Goal: Task Accomplishment & Management: Manage account settings

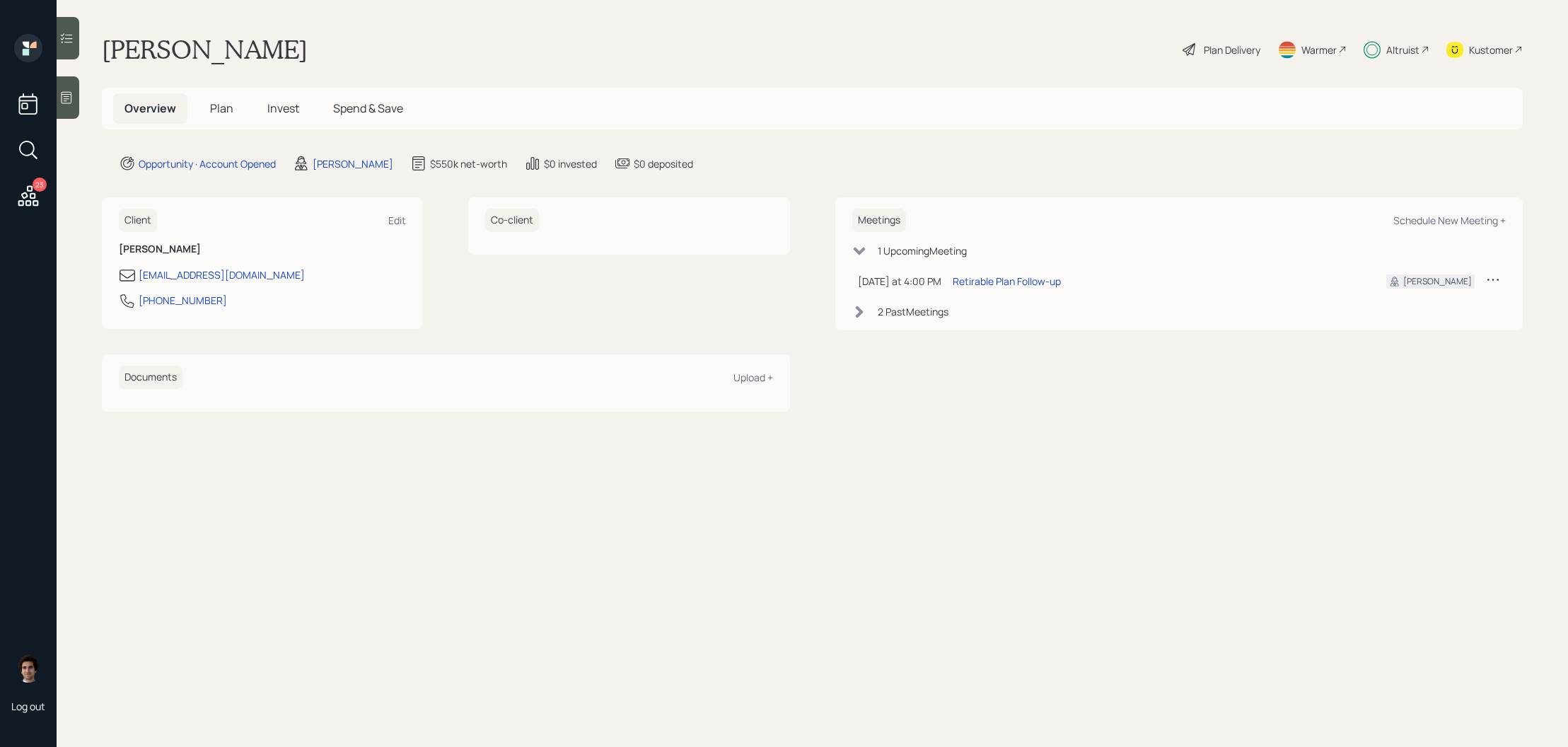
click at [284, 114] on span "Invest" at bounding box center [283, 108] width 32 height 15
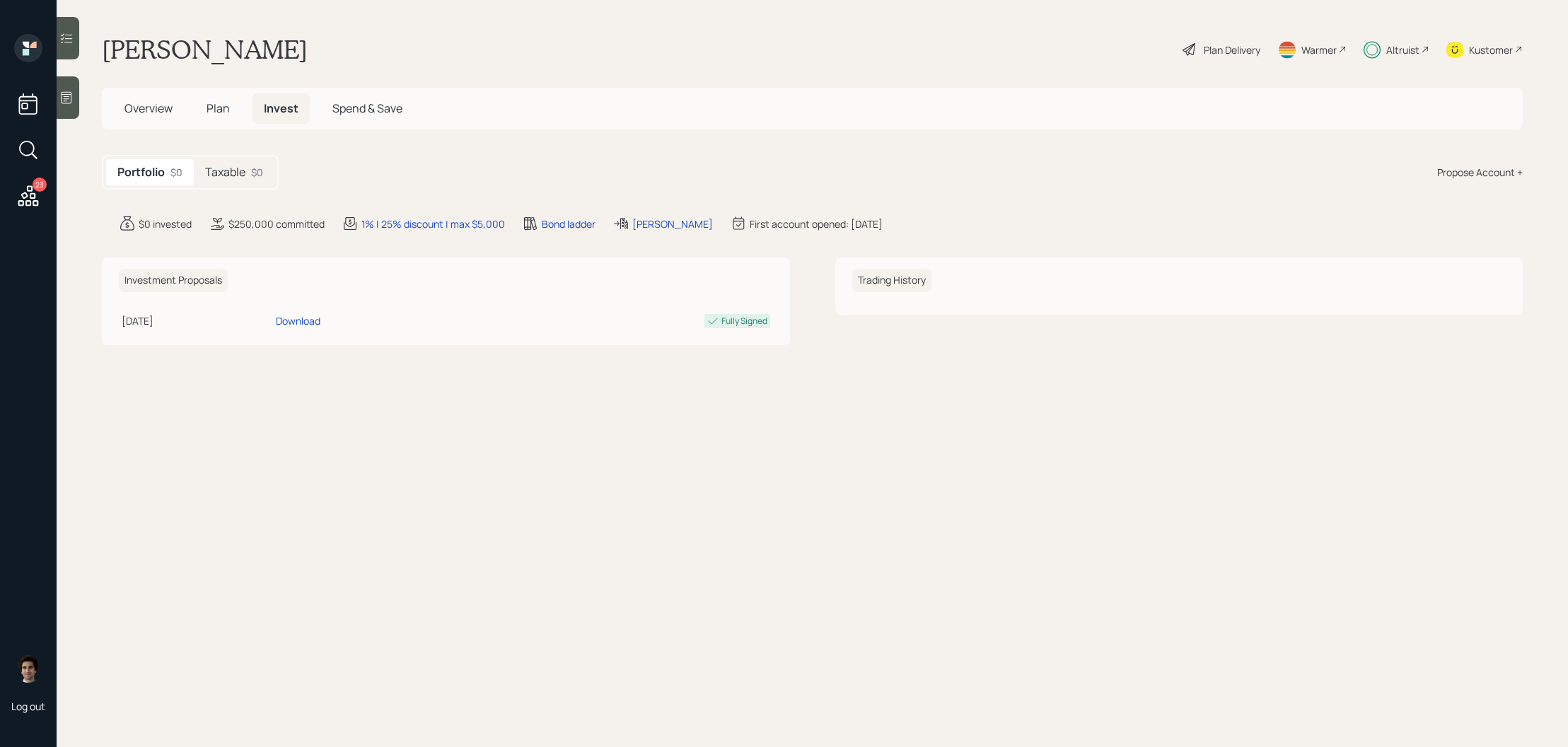
click at [277, 177] on div "Portfolio $0 Taxable $0" at bounding box center [190, 171] width 177 height 34
click at [238, 184] on div "Taxable $0" at bounding box center [233, 172] width 80 height 26
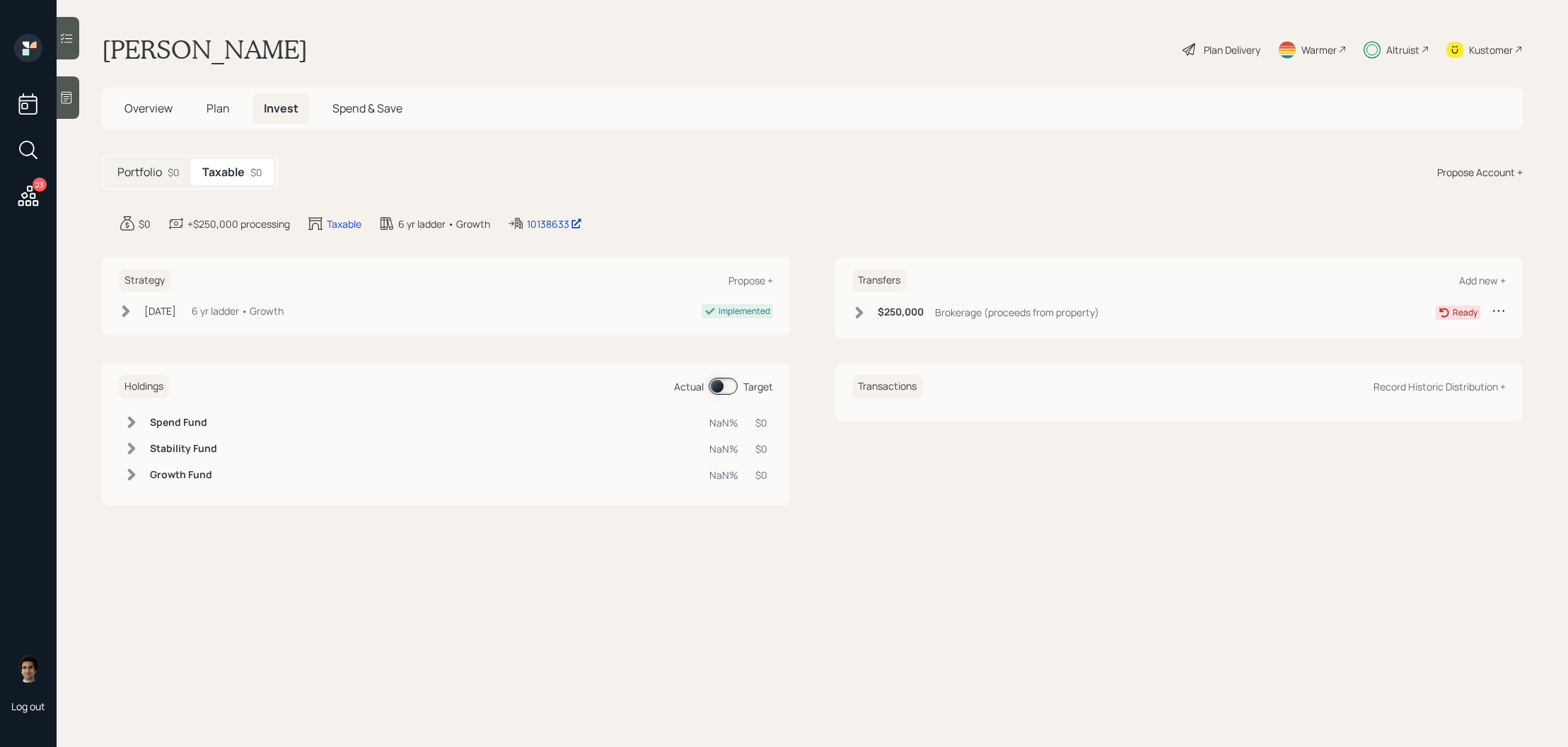
click at [197, 302] on div "Strategy Propose + [DATE] [DATE] 3:26 PM EDT 6 yr ladder • Growth Implemented" at bounding box center [445, 296] width 688 height 78
click at [176, 318] on div "[DATE]" at bounding box center [161, 311] width 32 height 15
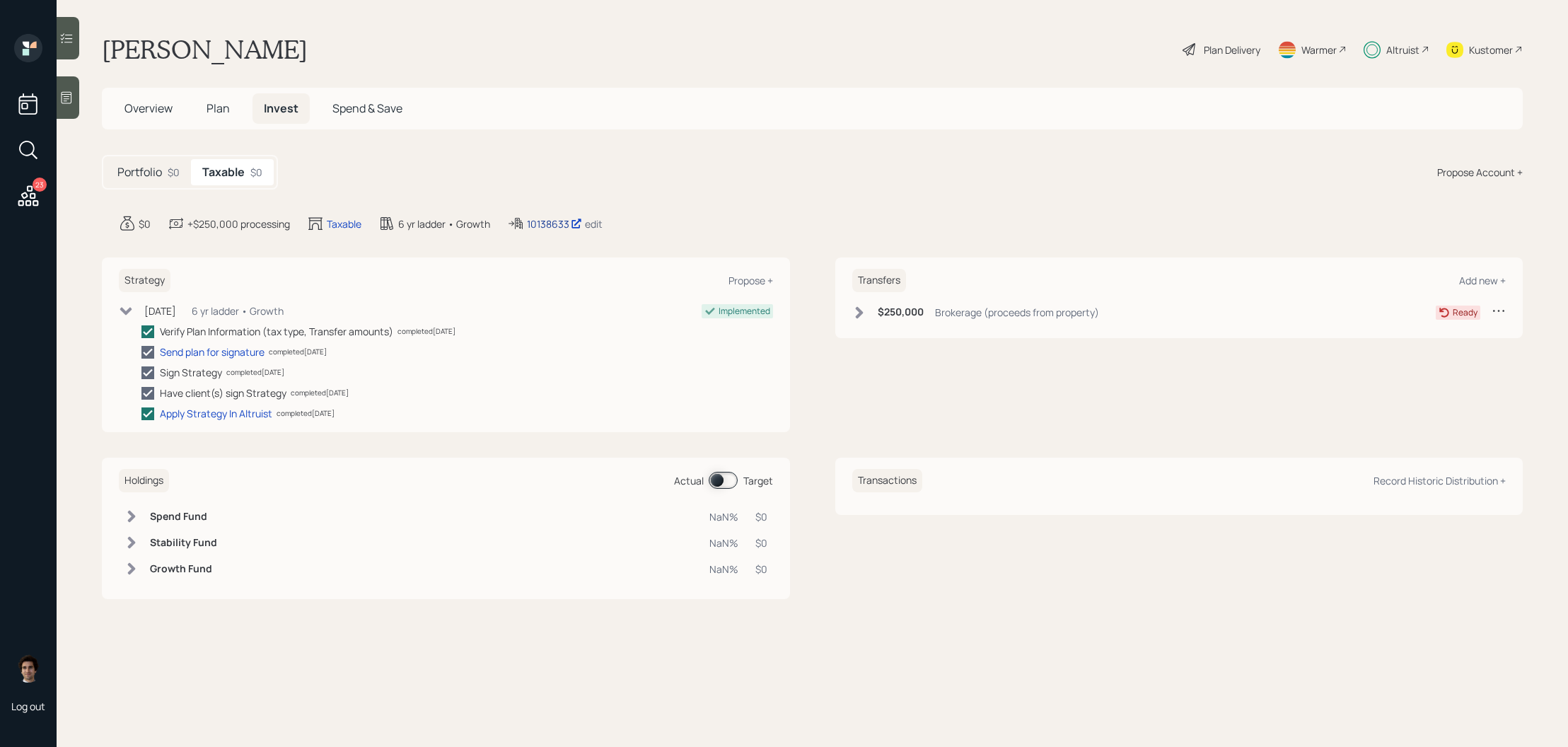
click at [568, 228] on div "10138633" at bounding box center [555, 223] width 55 height 15
click at [1237, 54] on div "Plan Delivery" at bounding box center [1232, 49] width 57 height 15
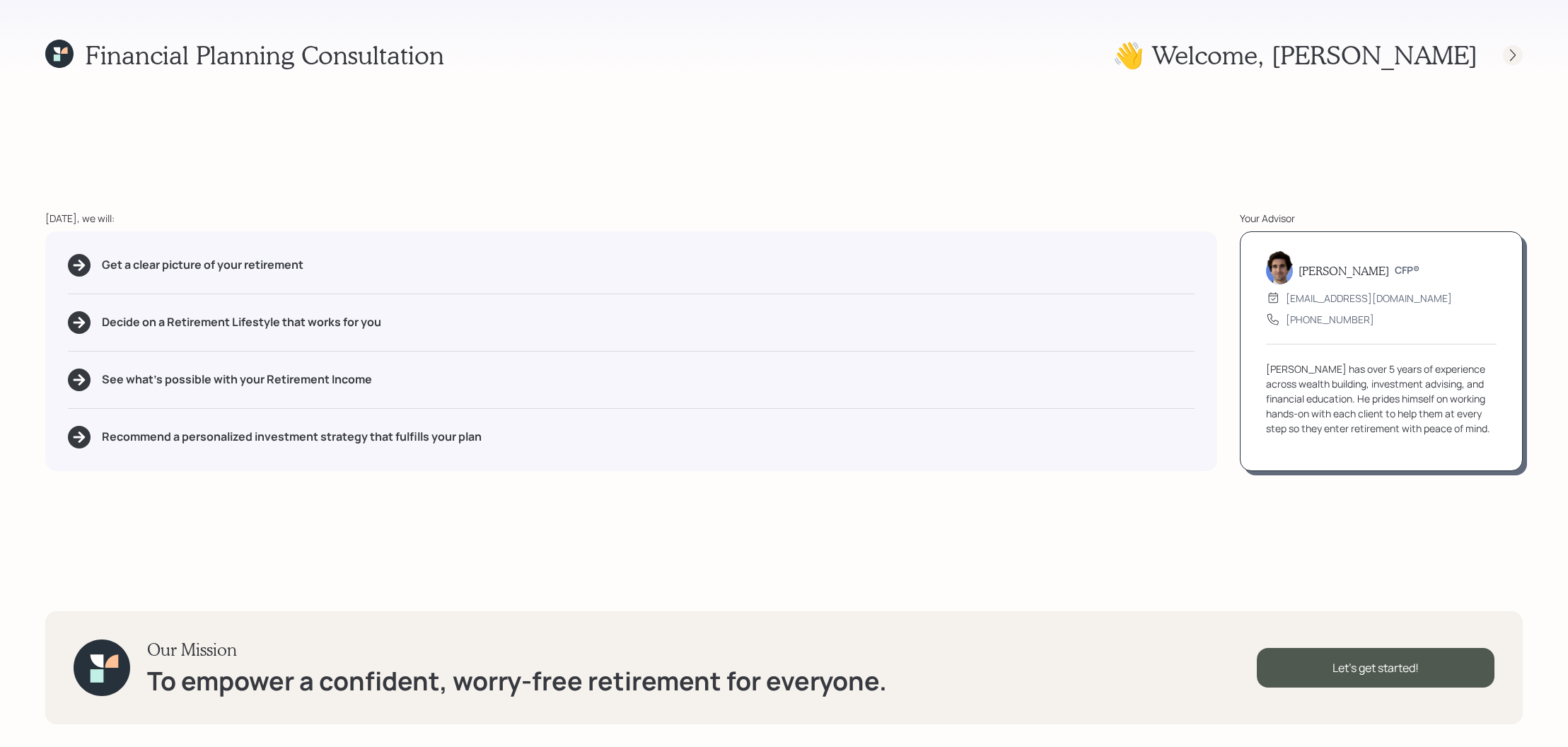
click at [1514, 53] on icon at bounding box center [1512, 55] width 5 height 12
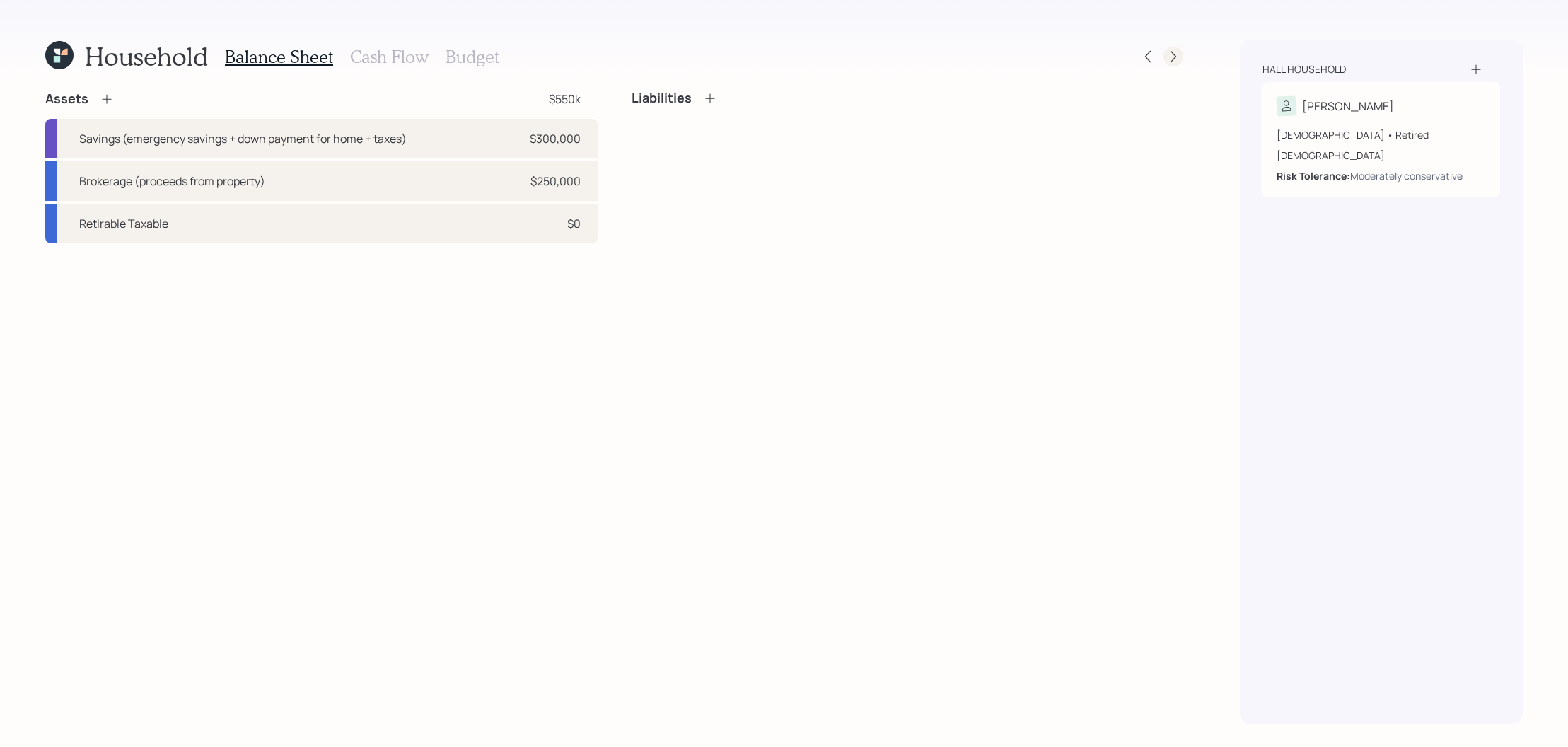
click at [1167, 50] on icon at bounding box center [1173, 57] width 14 height 14
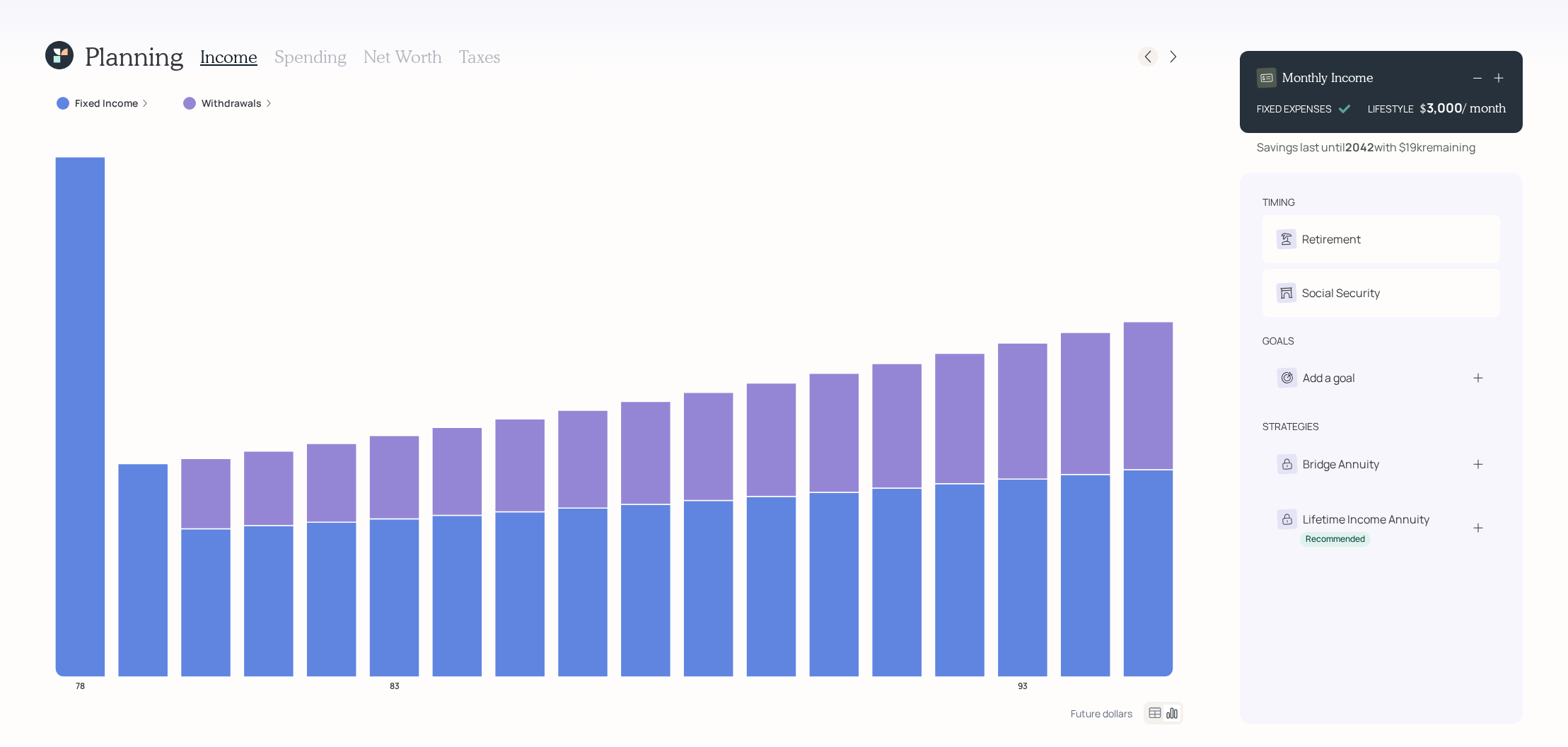
click at [1142, 54] on icon at bounding box center [1148, 57] width 14 height 14
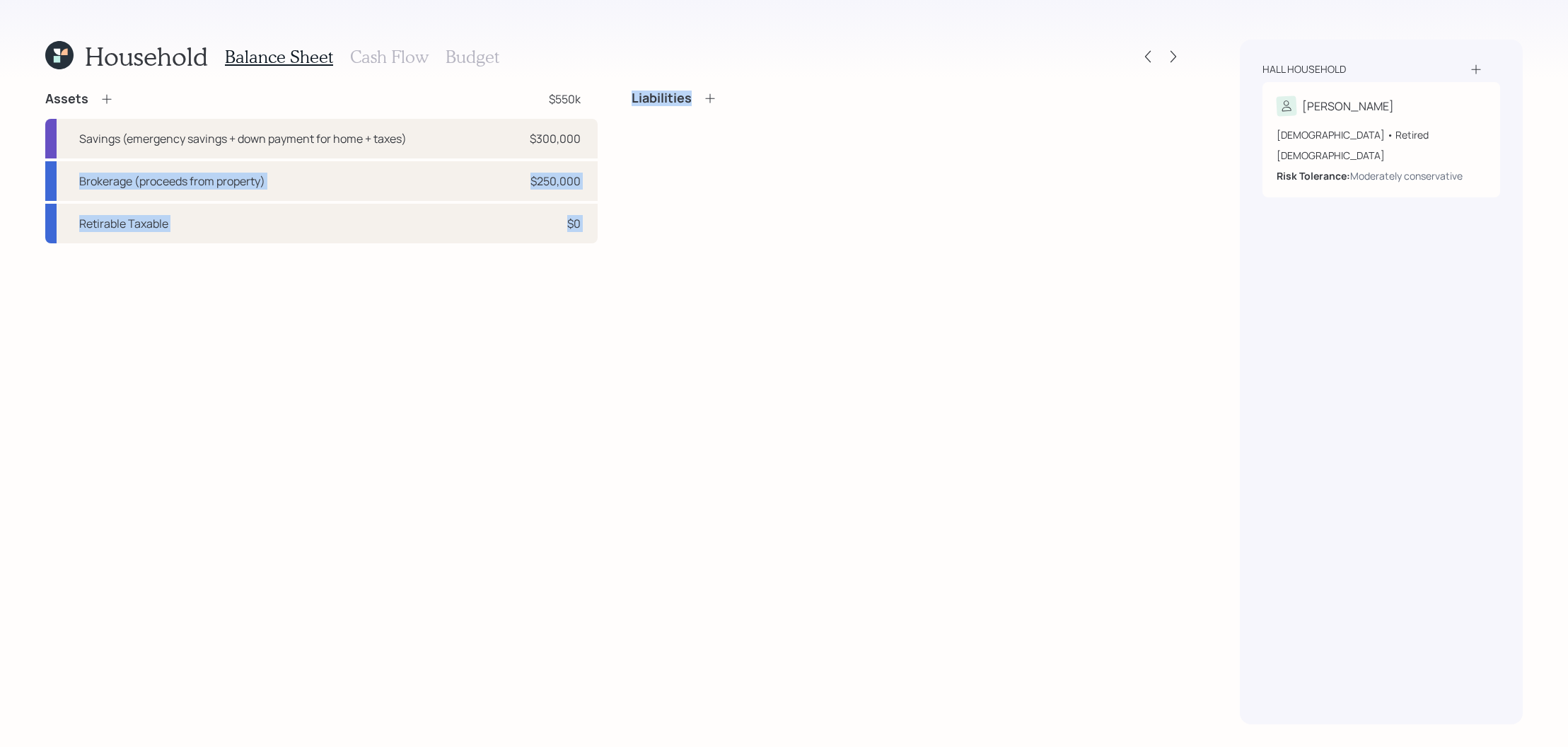
drag, startPoint x: 588, startPoint y: 135, endPoint x: 658, endPoint y: 141, distance: 70.3
click at [658, 141] on div "Assets $550k Savings (emergency savings + down payment for home + taxes) $300,0…" at bounding box center [614, 167] width 1138 height 153
click at [658, 141] on div "Liabilities" at bounding box center [908, 167] width 553 height 153
click at [68, 54] on icon at bounding box center [59, 55] width 28 height 28
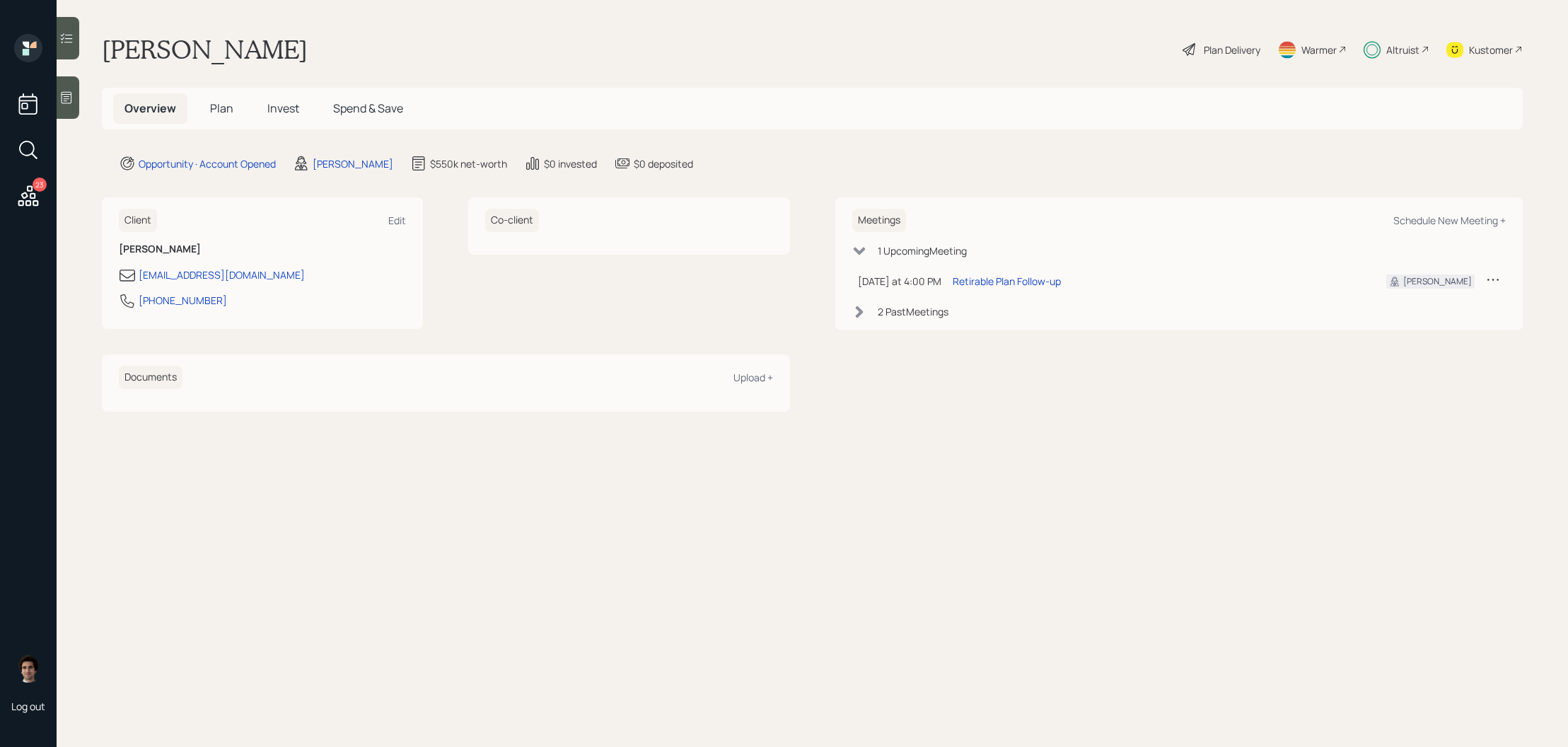
click at [230, 100] on span "Plan" at bounding box center [222, 108] width 24 height 15
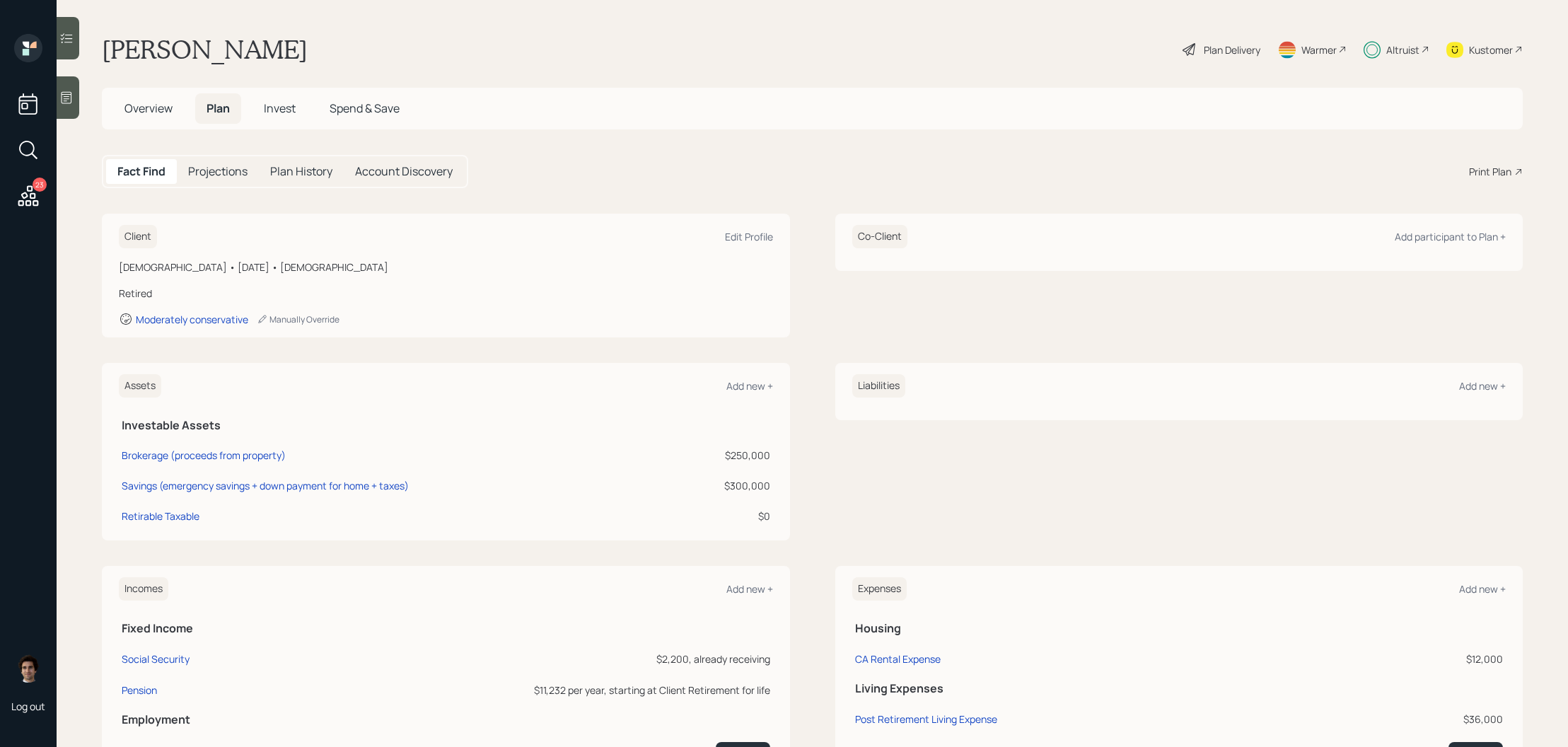
click at [293, 120] on h5 "Invest" at bounding box center [279, 109] width 54 height 31
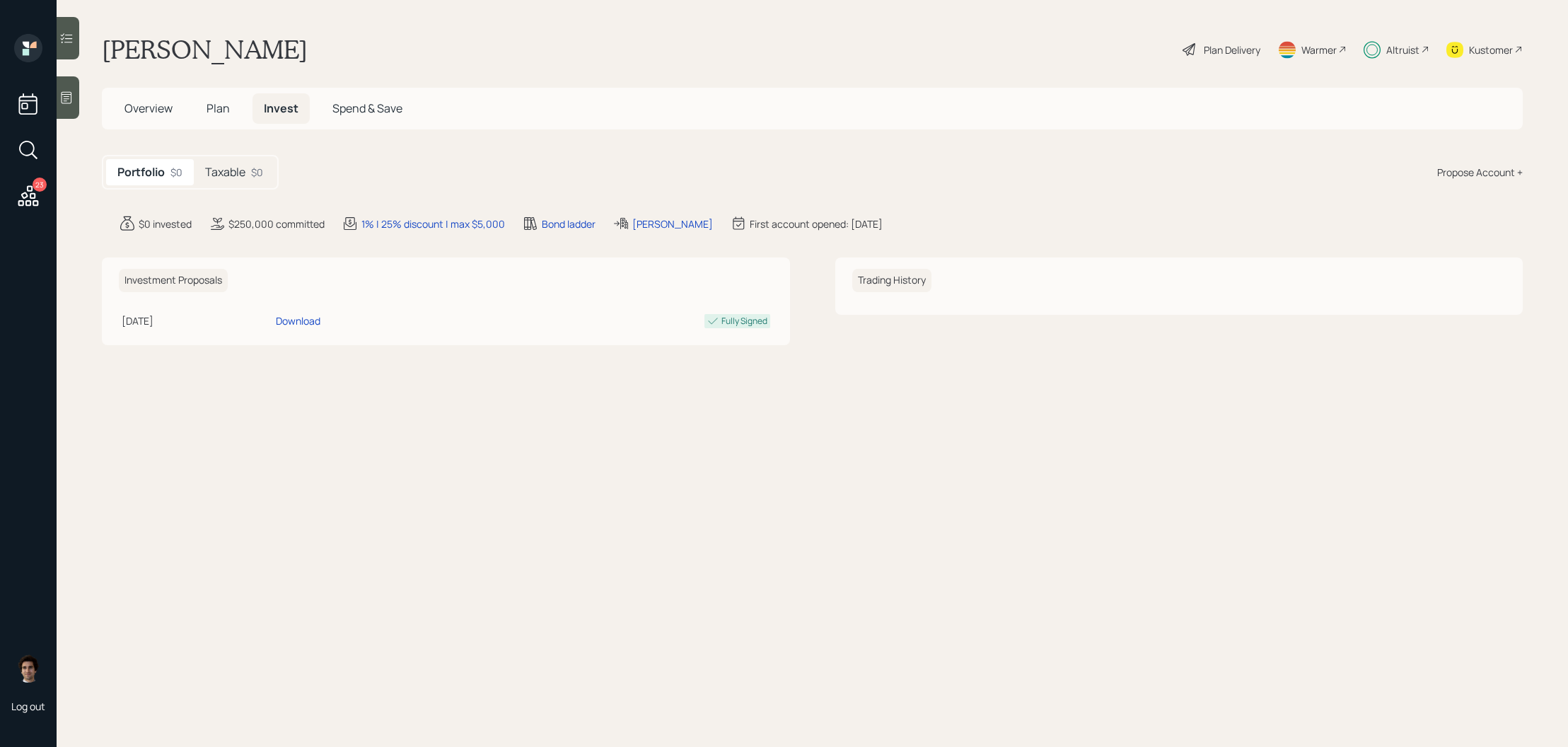
click at [243, 175] on h5 "Taxable" at bounding box center [225, 172] width 41 height 14
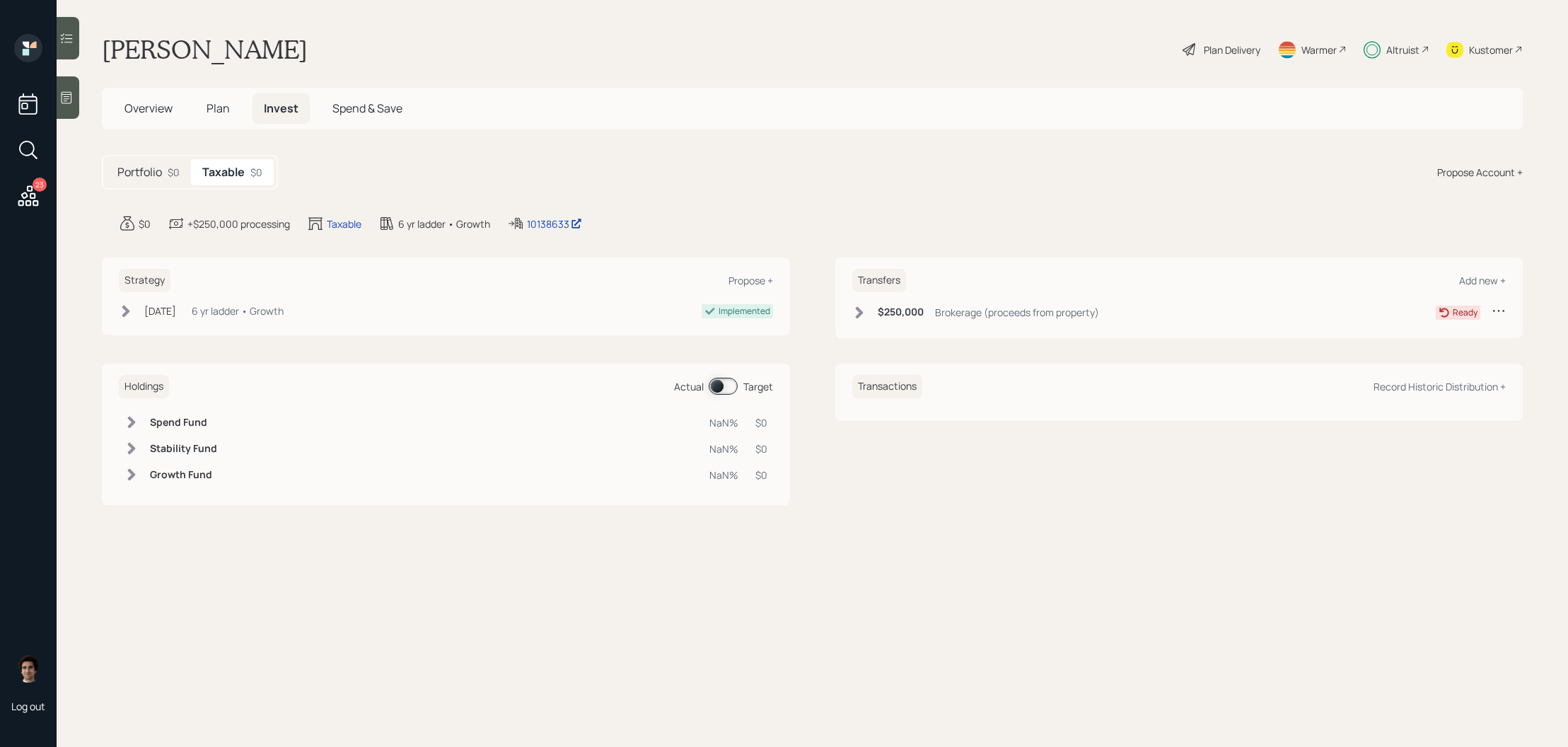
click at [970, 316] on div "Brokerage (proceeds from property)" at bounding box center [1017, 312] width 164 height 15
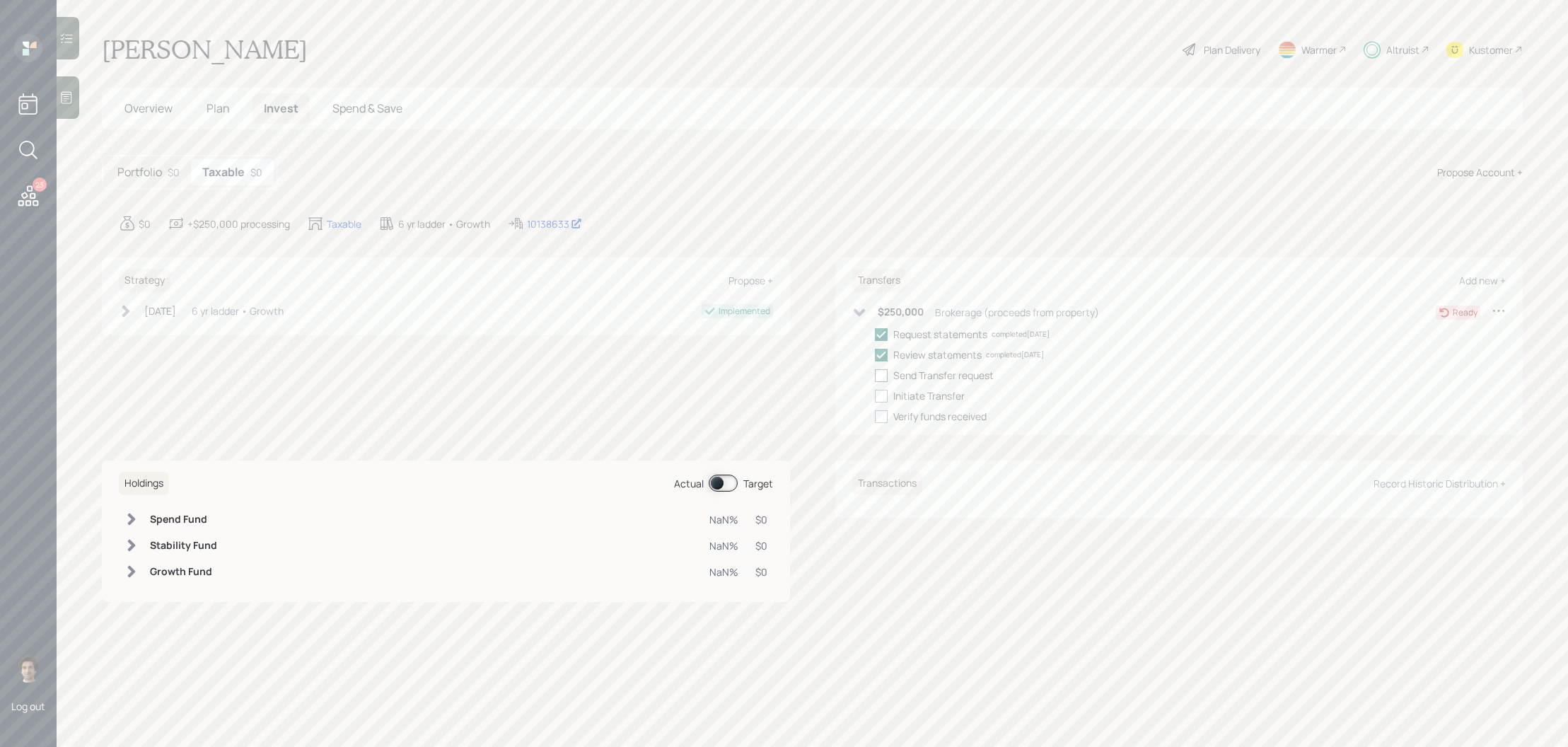
click at [882, 378] on div at bounding box center [881, 375] width 13 height 13
click at [875, 376] on input "checkbox" at bounding box center [874, 375] width 1 height 1
checkbox input "true"
click at [882, 396] on div at bounding box center [881, 396] width 13 height 13
click at [875, 396] on input "checkbox" at bounding box center [874, 396] width 1 height 1
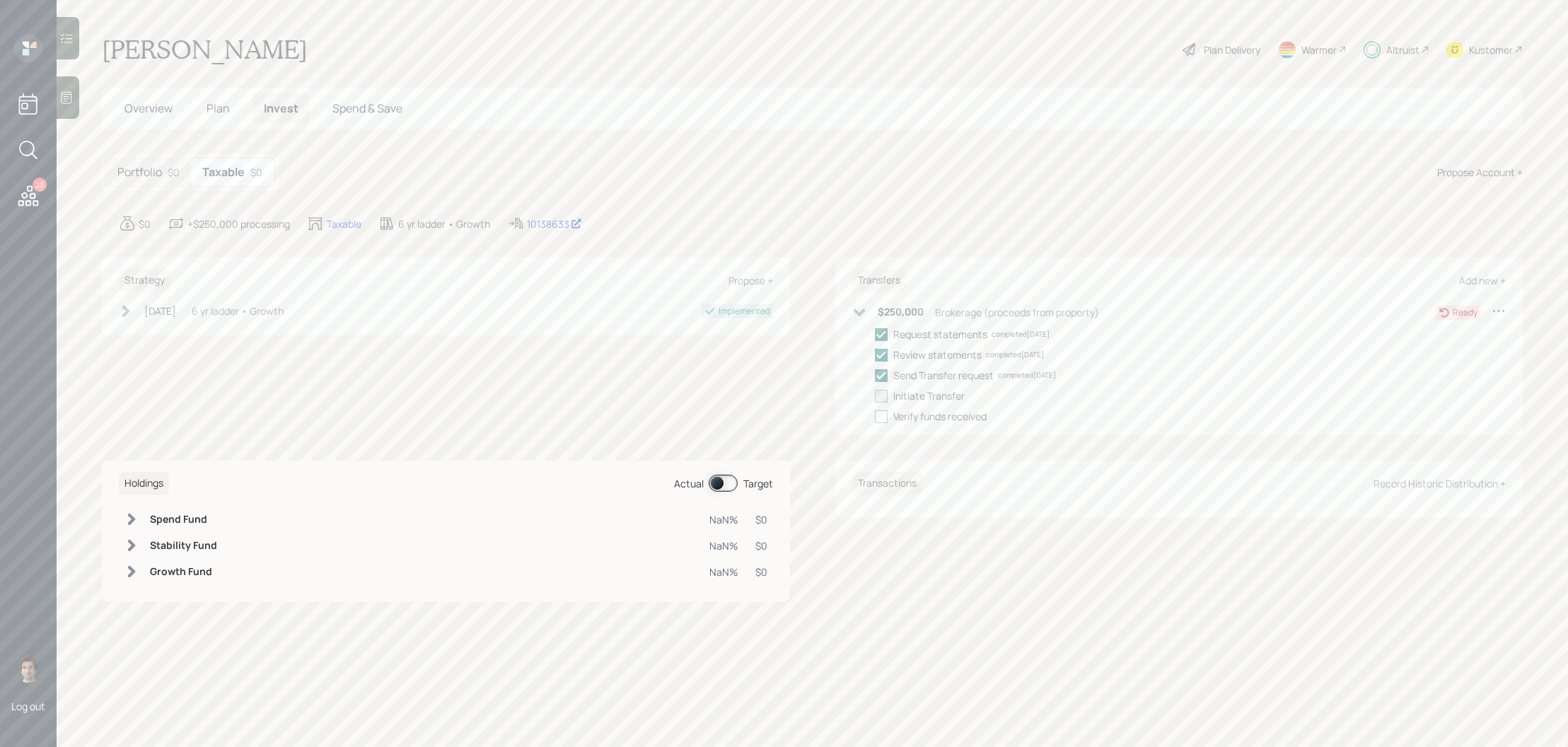
checkbox input "true"
click at [209, 113] on span "Plan" at bounding box center [218, 108] width 24 height 15
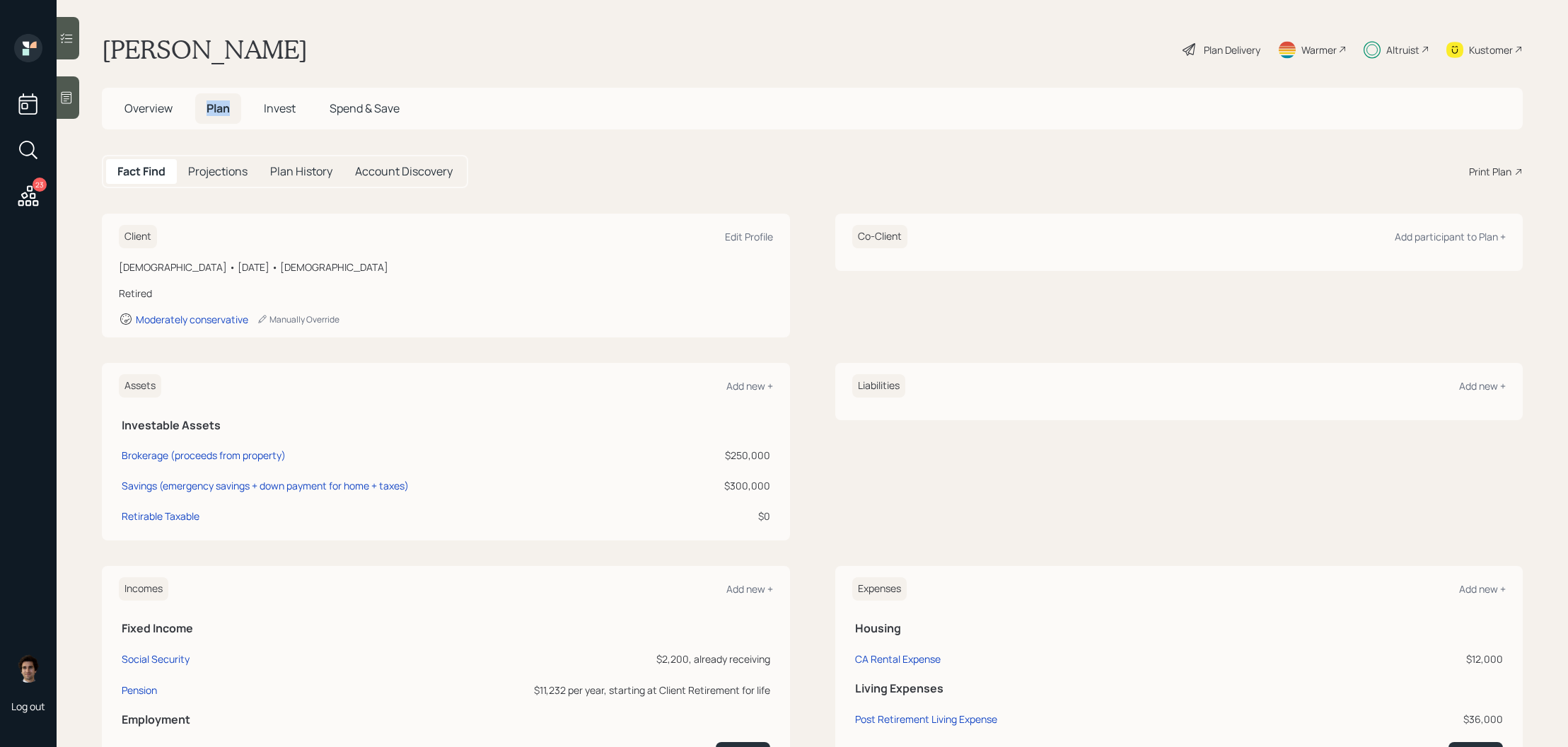
click at [209, 113] on span "Plan" at bounding box center [218, 108] width 24 height 15
click at [731, 242] on div "Edit Profile" at bounding box center [748, 236] width 48 height 14
select select "2"
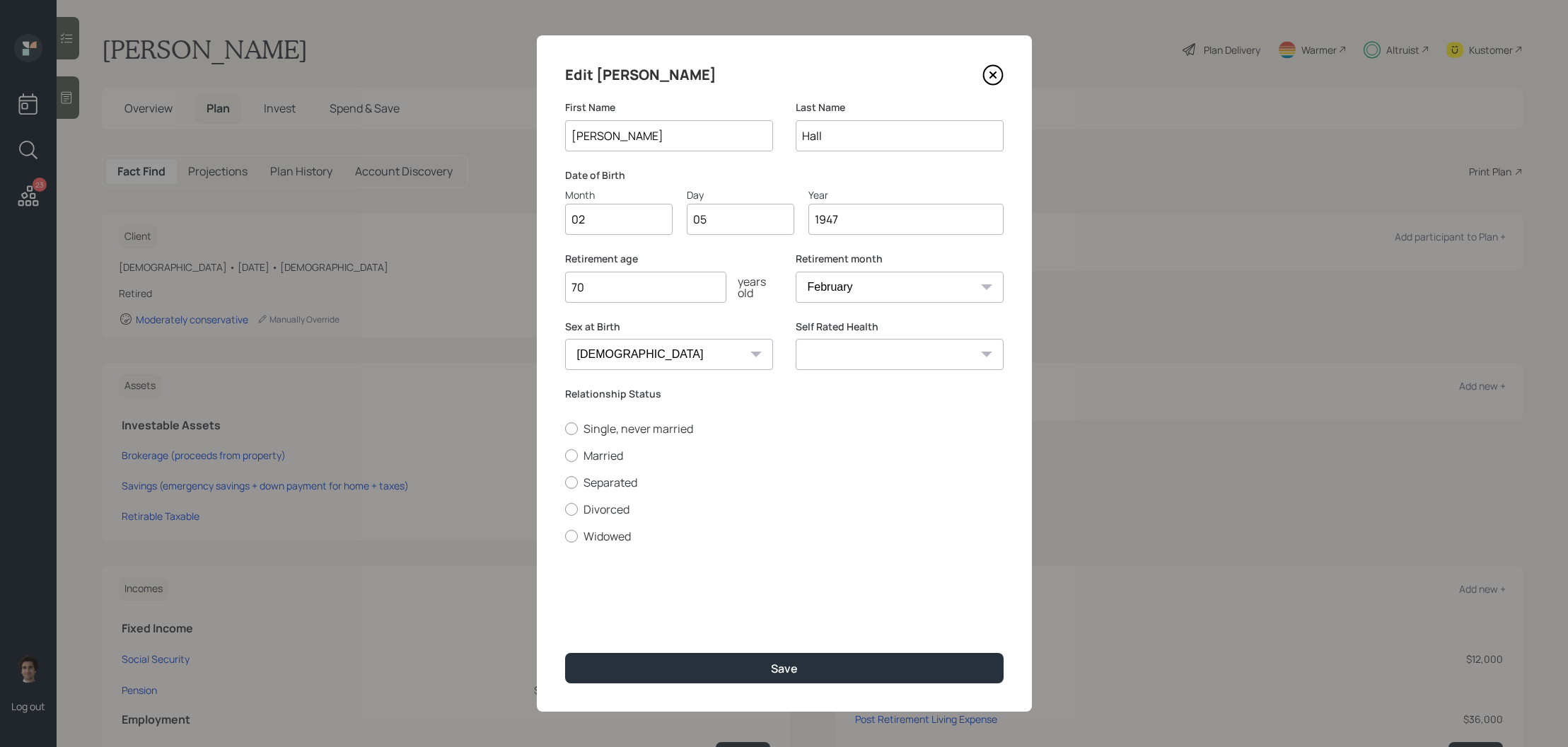
click at [999, 73] on icon at bounding box center [993, 75] width 21 height 21
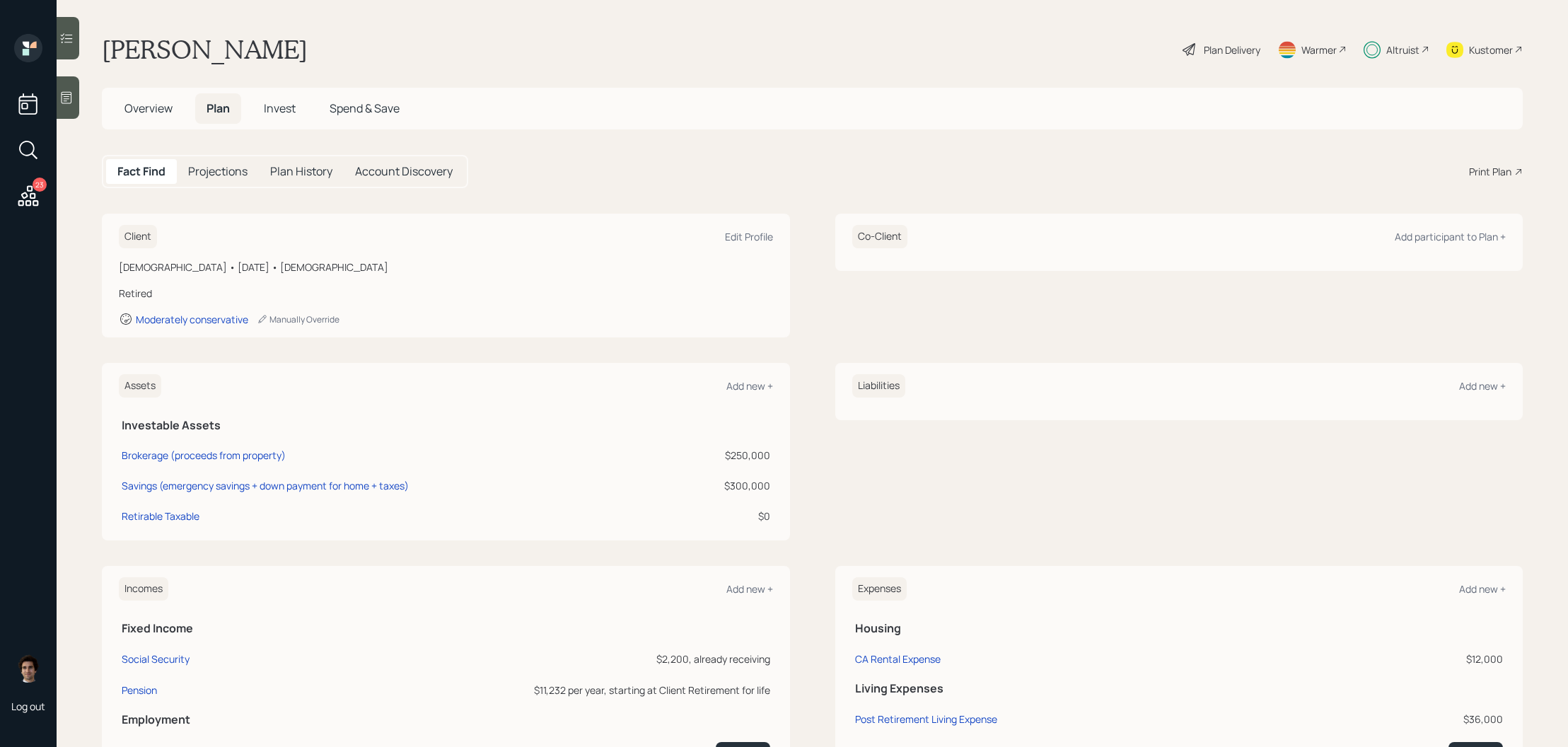
click at [1232, 55] on div "Plan Delivery" at bounding box center [1232, 49] width 57 height 15
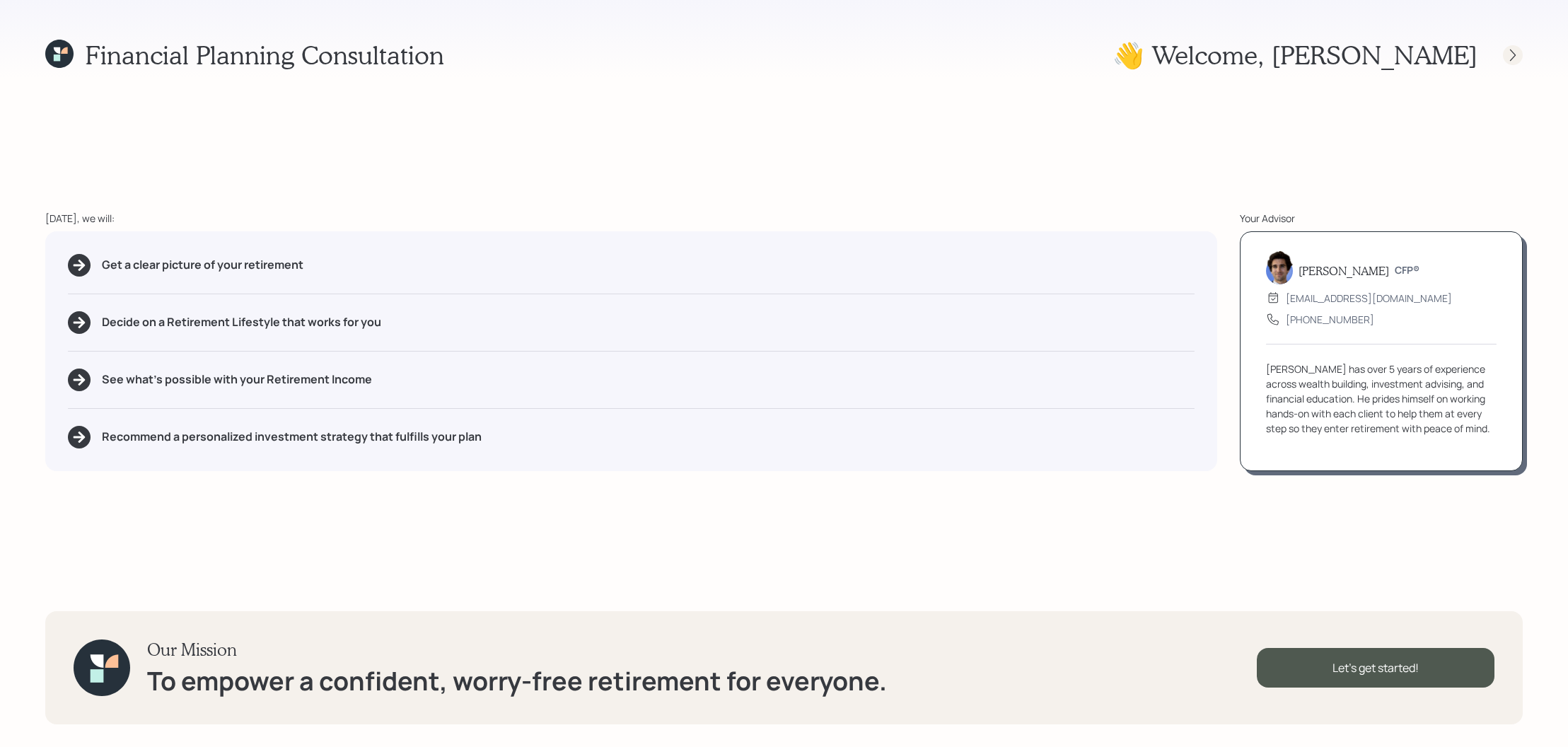
click at [1517, 58] on icon at bounding box center [1513, 55] width 14 height 14
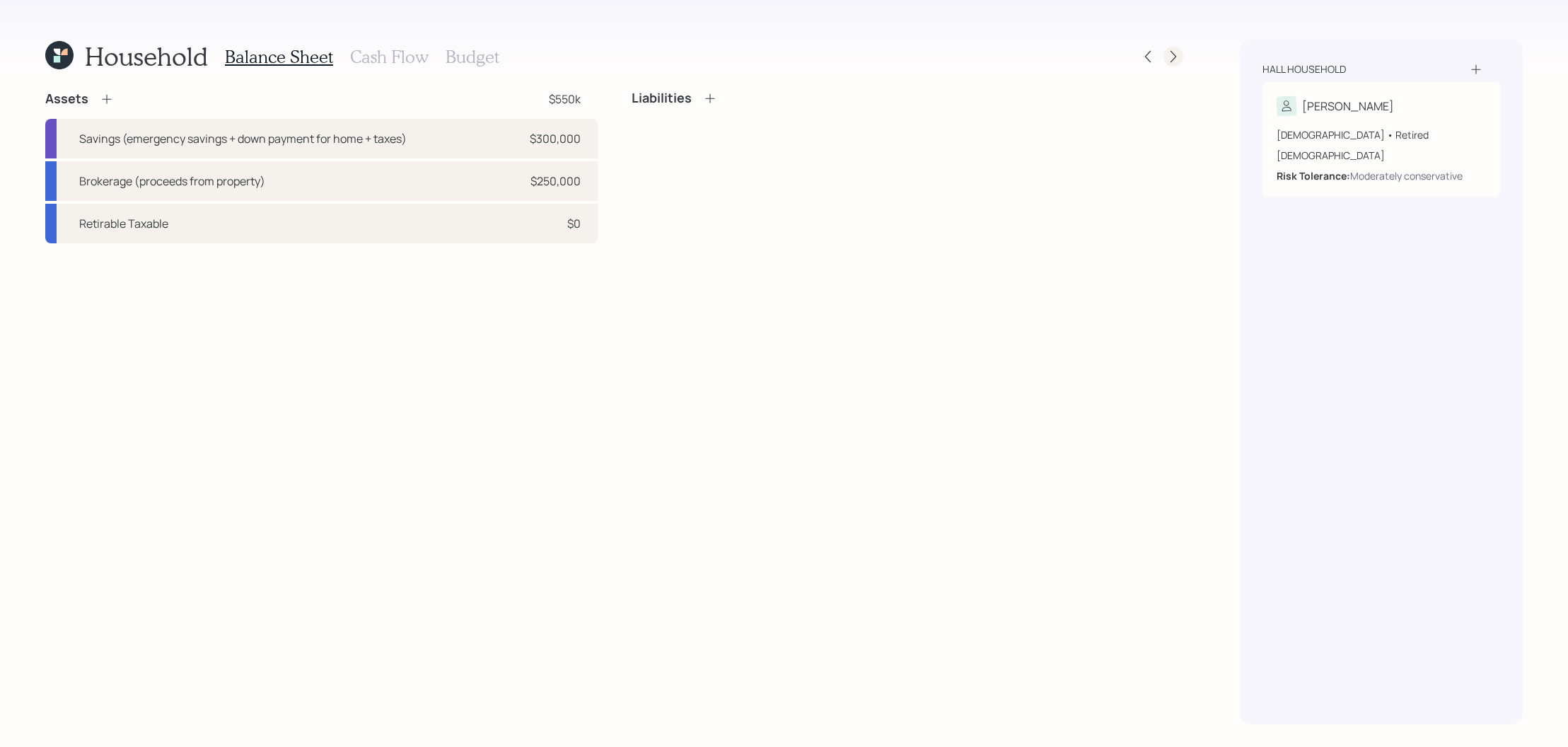
click at [1169, 54] on icon at bounding box center [1173, 57] width 14 height 14
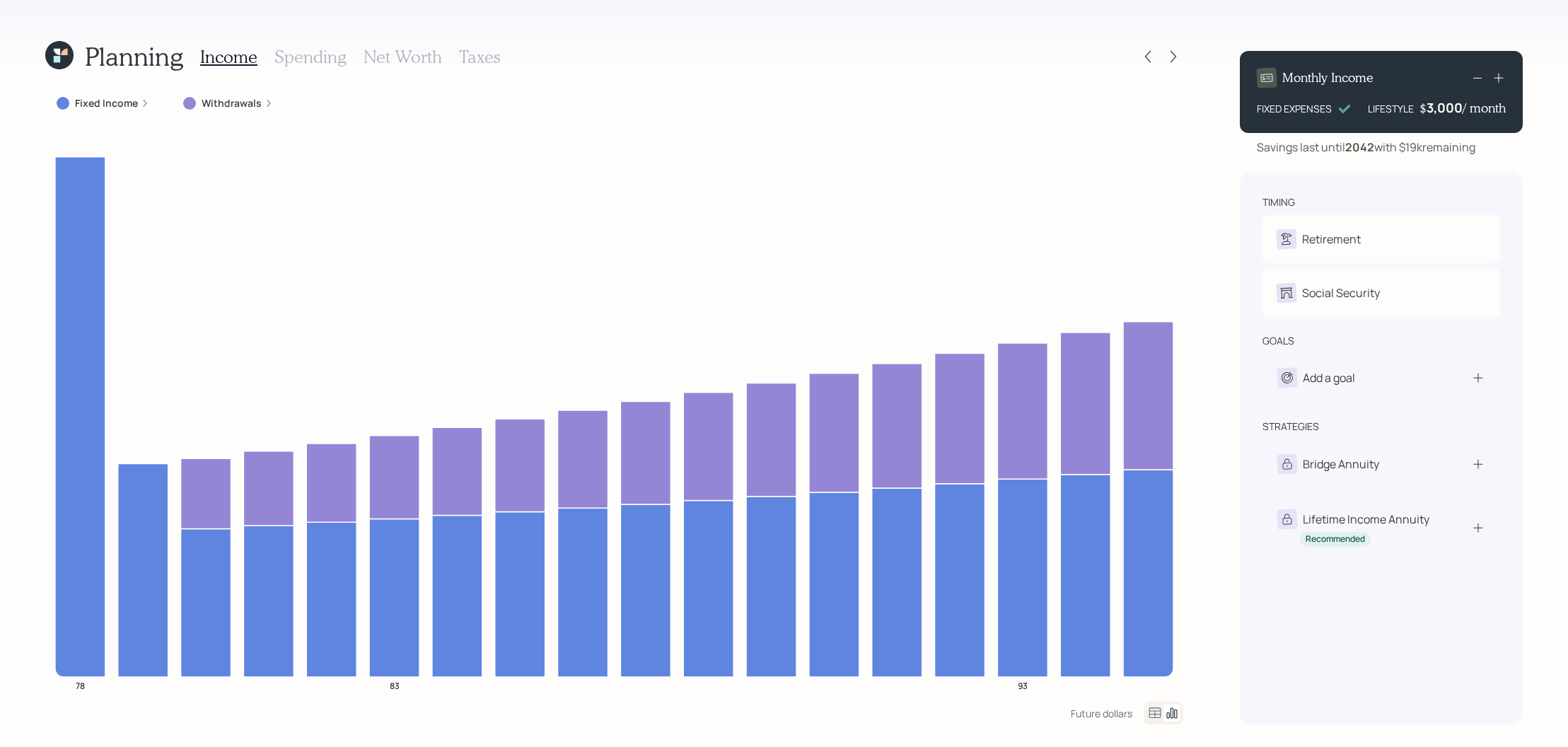
click at [144, 101] on icon at bounding box center [145, 103] width 8 height 8
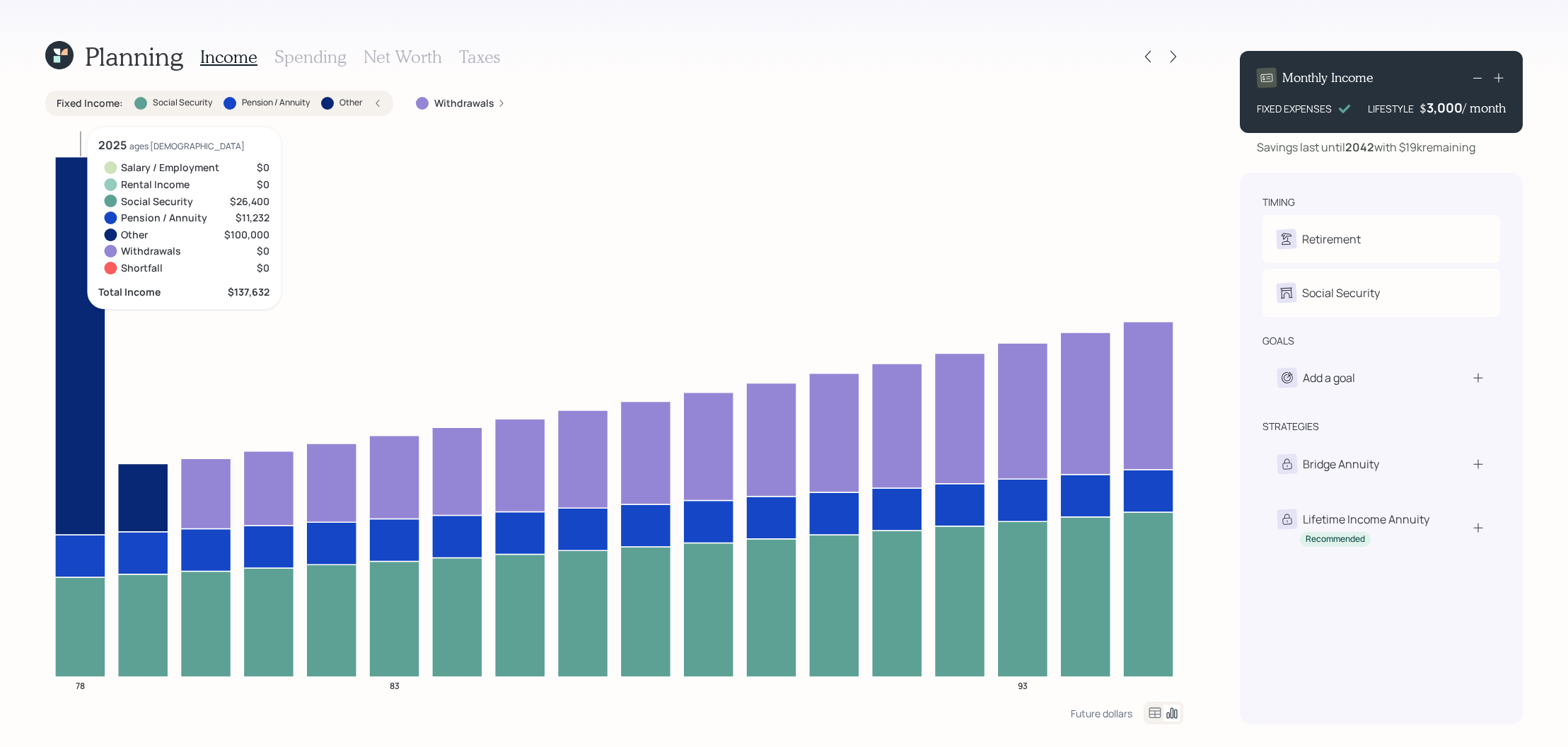
click at [99, 553] on icon at bounding box center [80, 556] width 51 height 42
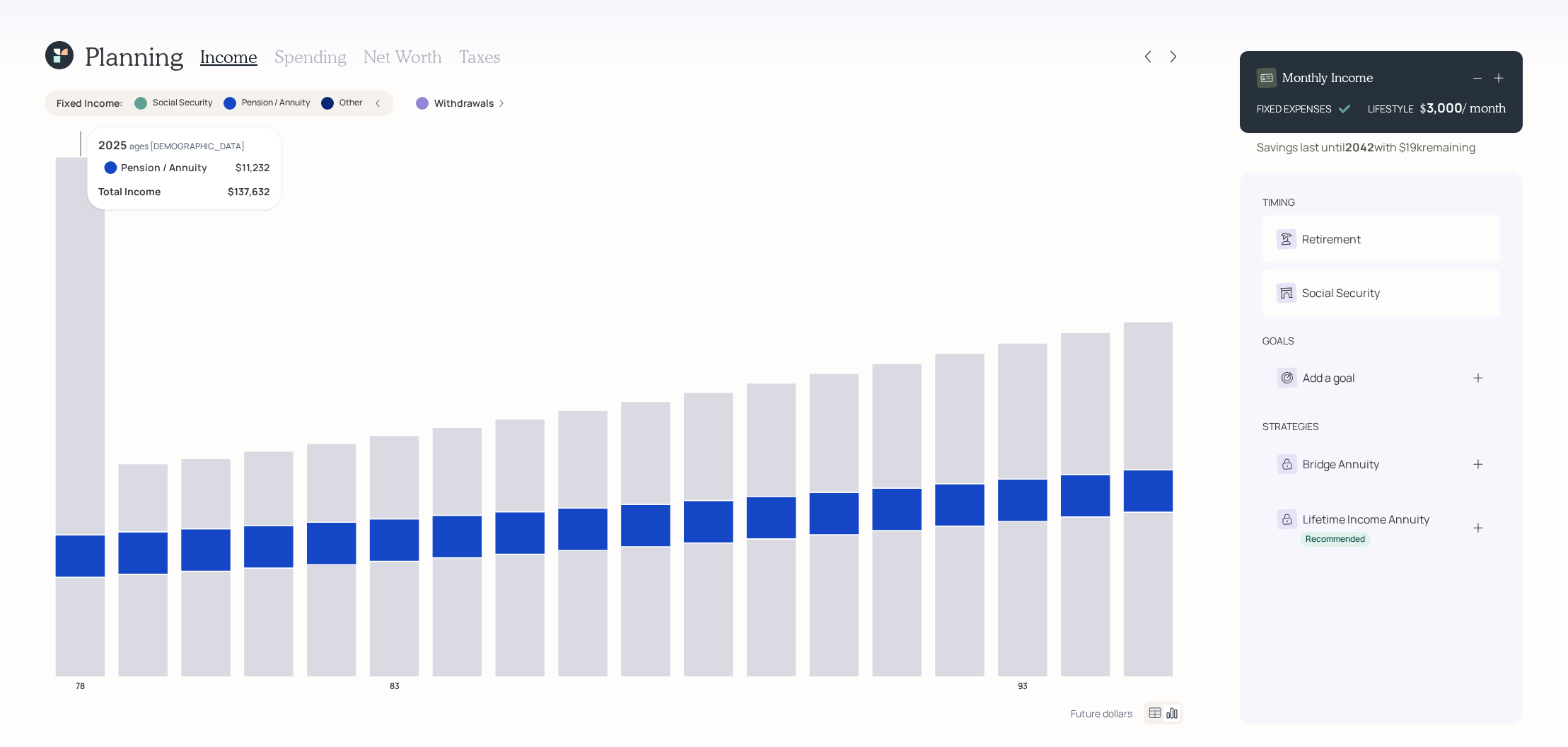
click at [99, 553] on icon at bounding box center [80, 556] width 51 height 42
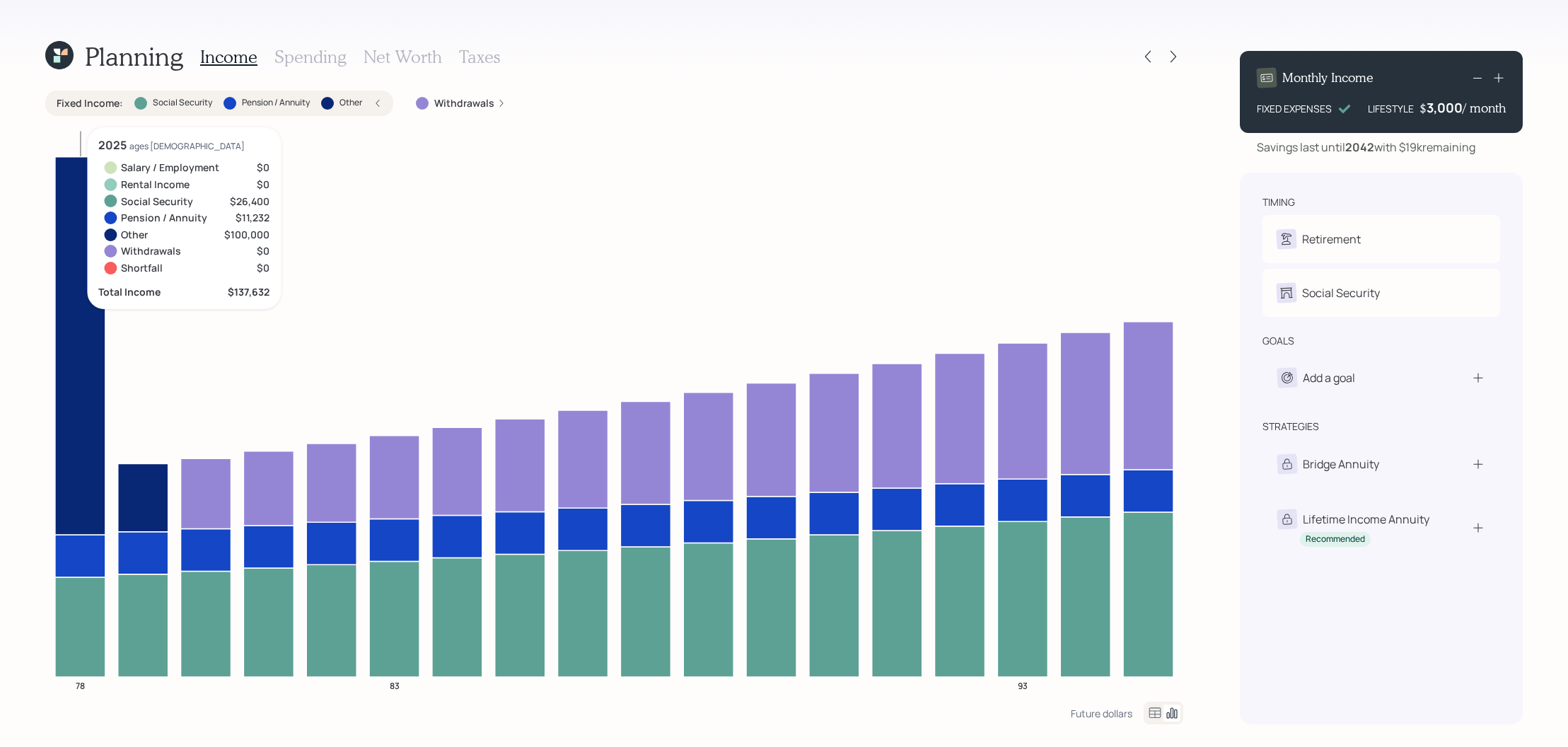
click at [89, 559] on icon at bounding box center [80, 556] width 51 height 42
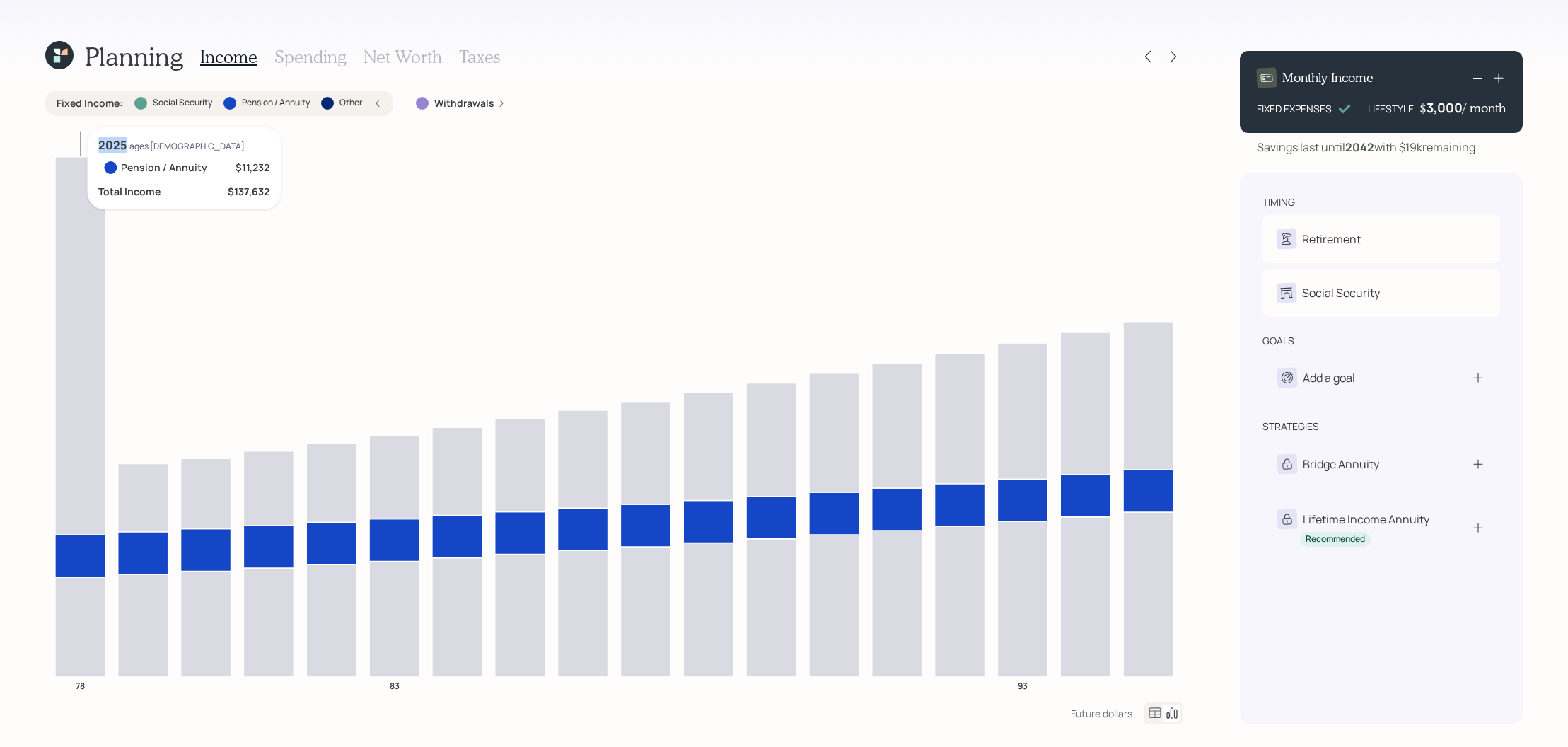
click at [89, 559] on icon at bounding box center [80, 556] width 51 height 42
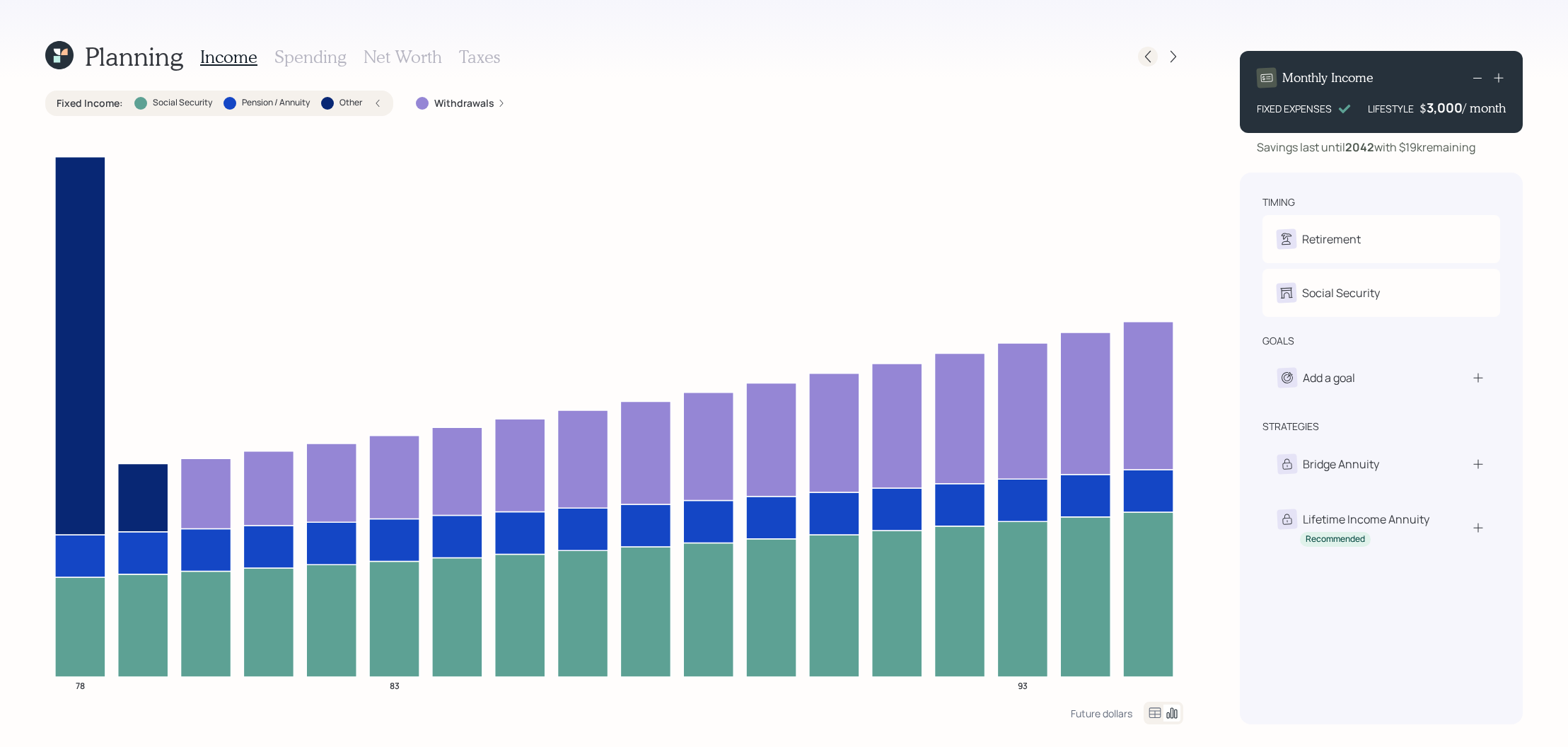
click at [1151, 54] on icon at bounding box center [1148, 57] width 14 height 14
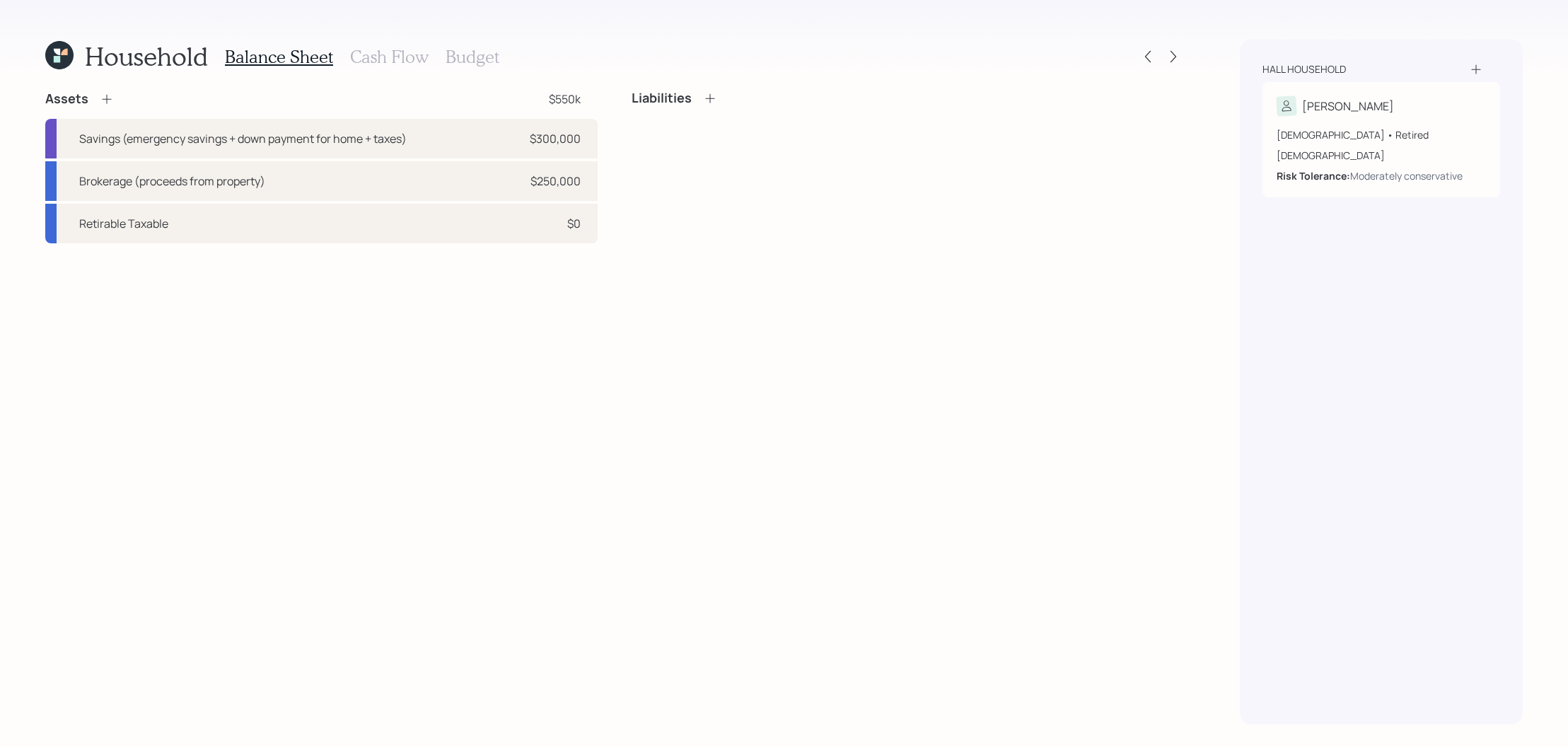
click at [48, 61] on icon at bounding box center [59, 55] width 28 height 28
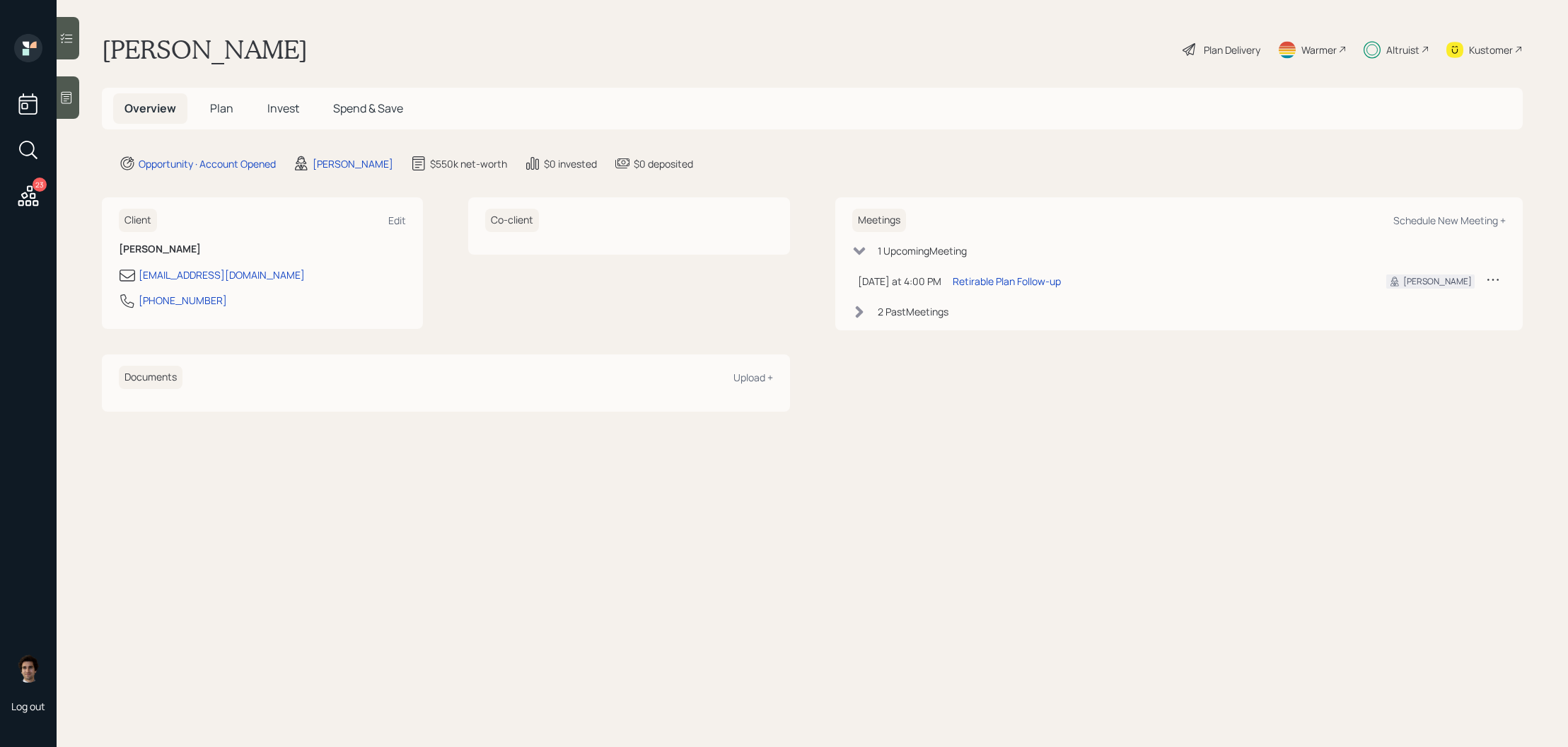
click at [294, 131] on main "[PERSON_NAME] Plan Delivery Warmer Altruist Kustomer Overview Plan Invest Spend…" at bounding box center [812, 374] width 1511 height 747
click at [294, 115] on span "Invest" at bounding box center [283, 108] width 32 height 15
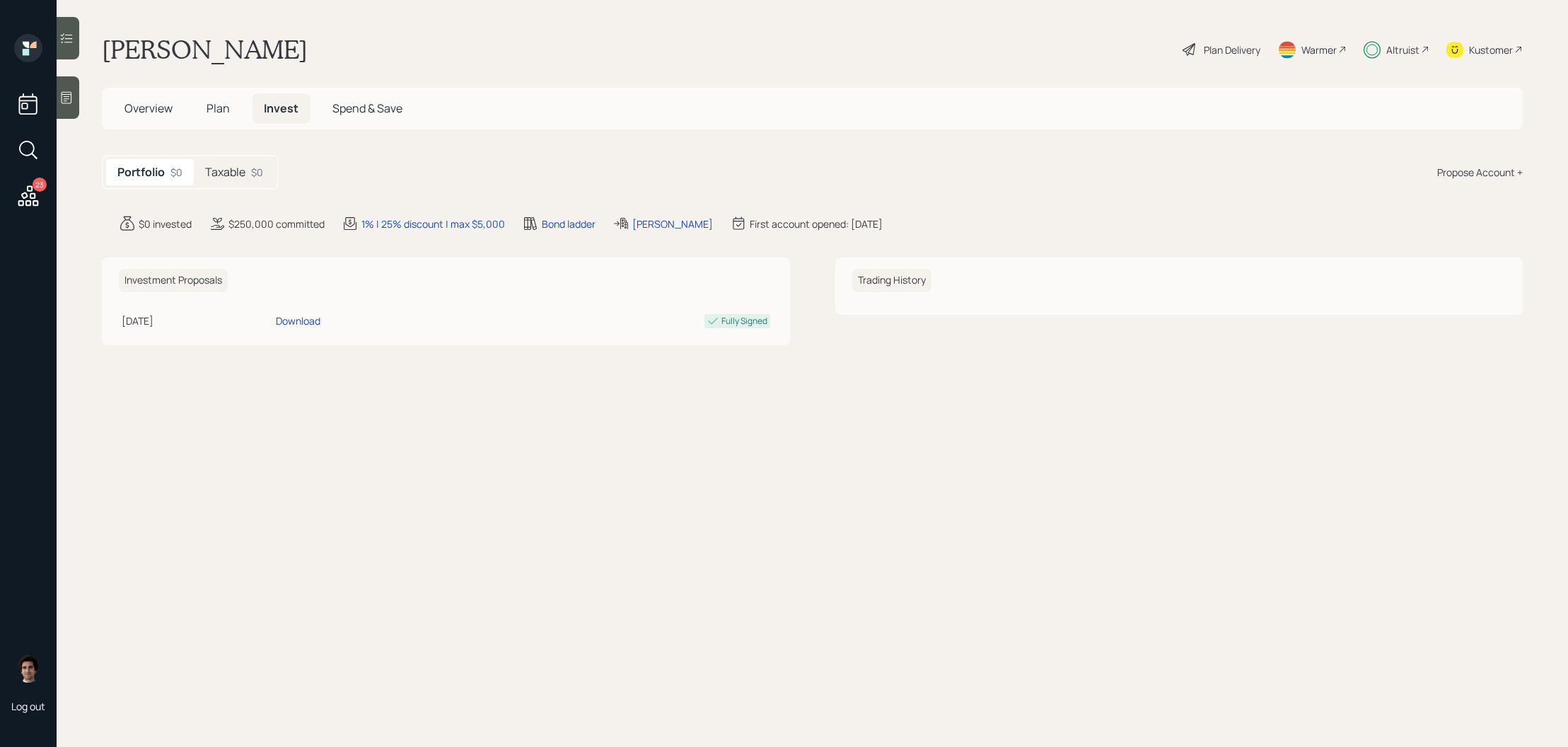
click at [229, 178] on h5 "Taxable" at bounding box center [225, 172] width 41 height 14
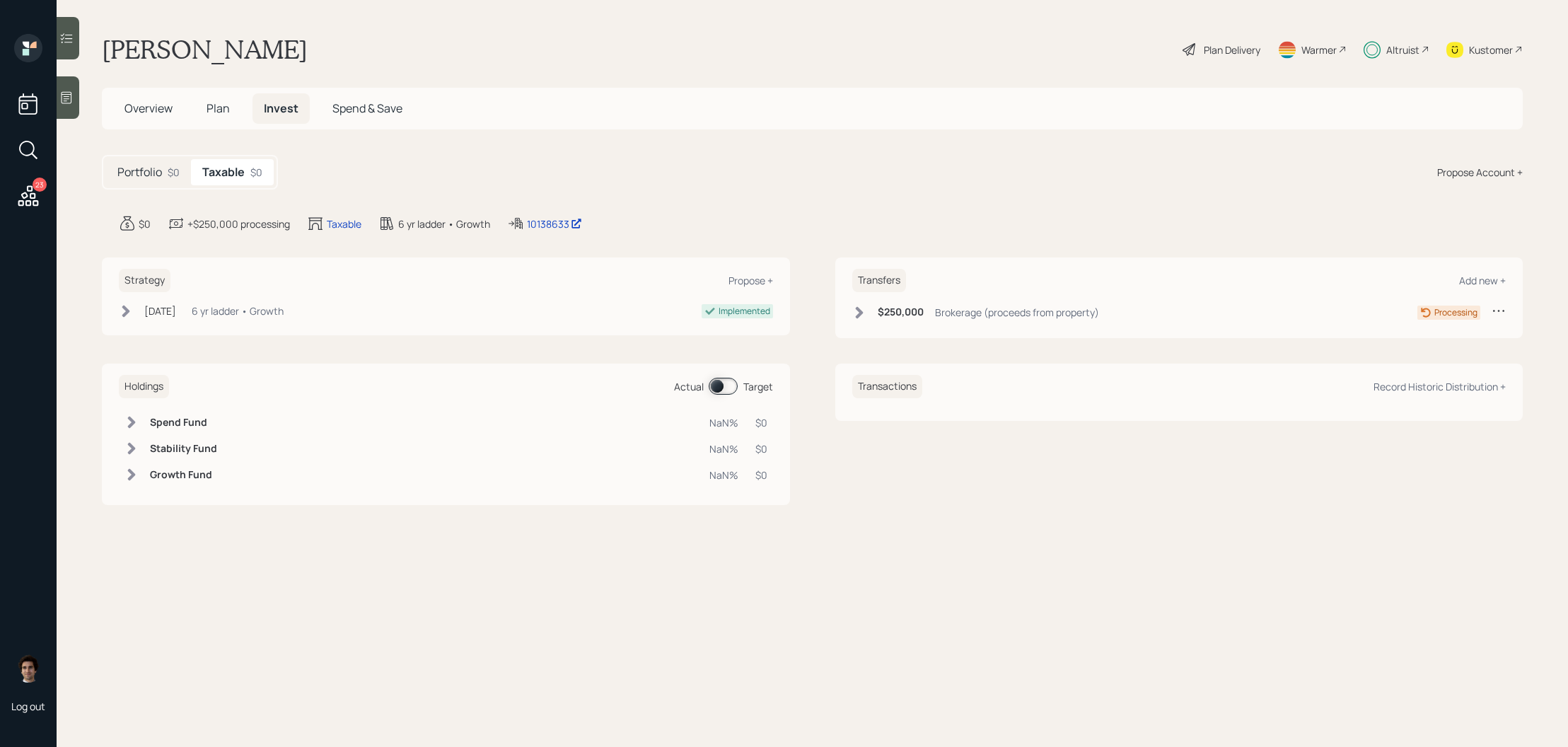
click at [896, 298] on div "Transfers Add new + $250,000 Brokerage (proceeds from property) Processing" at bounding box center [1179, 297] width 688 height 80
click at [895, 307] on h6 "$250,000" at bounding box center [901, 312] width 46 height 12
